Goal: Task Accomplishment & Management: Manage account settings

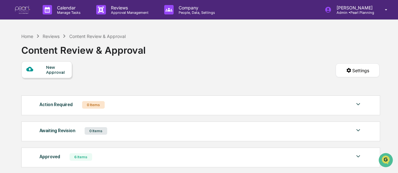
click at [78, 153] on div "6 Items" at bounding box center [81, 157] width 23 height 8
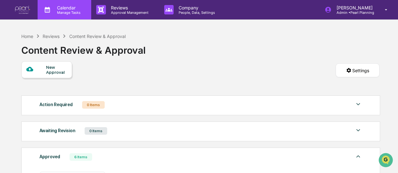
click at [59, 7] on p "Calendar" at bounding box center [68, 7] width 32 height 5
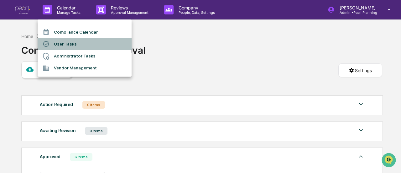
click at [66, 43] on li "User Tasks" at bounding box center [85, 44] width 94 height 12
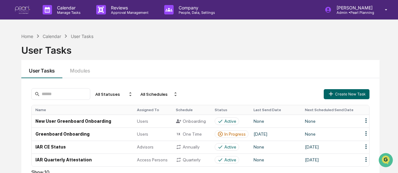
click at [26, 33] on div "Home Calendar User Tasks" at bounding box center [57, 36] width 72 height 7
click at [26, 34] on div "Home" at bounding box center [27, 36] width 12 height 5
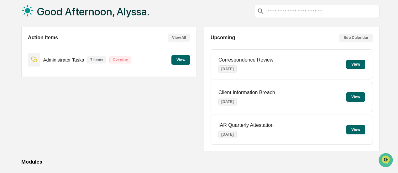
scroll to position [38, 0]
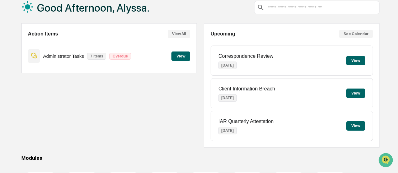
click at [184, 56] on button "View" at bounding box center [180, 55] width 19 height 9
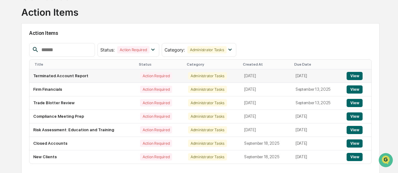
click at [86, 72] on td "Terminated Account Report" at bounding box center [82, 75] width 107 height 13
click at [360, 75] on button "View" at bounding box center [355, 76] width 16 height 8
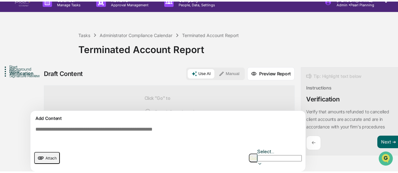
scroll to position [9, 0]
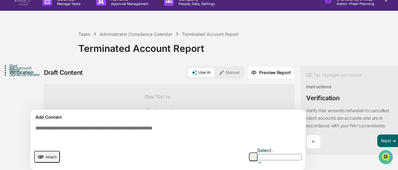
click at [292, 55] on div "Terminated Account Report" at bounding box center [236, 47] width 317 height 19
click at [146, 34] on div "Administrator Compliance Calendar" at bounding box center [136, 33] width 73 height 5
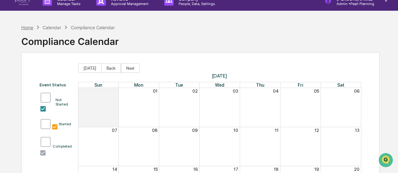
click at [28, 26] on div "Home" at bounding box center [27, 27] width 12 height 5
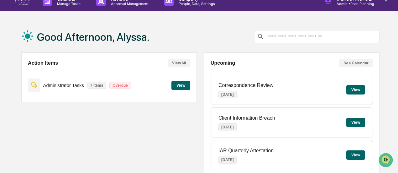
click at [179, 86] on button "View" at bounding box center [180, 85] width 19 height 9
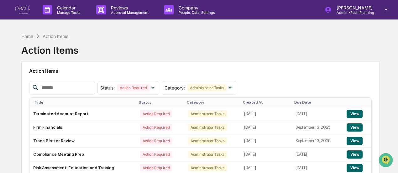
click at [24, 6] on img at bounding box center [22, 10] width 15 height 8
